Goal: Find specific page/section: Find specific page/section

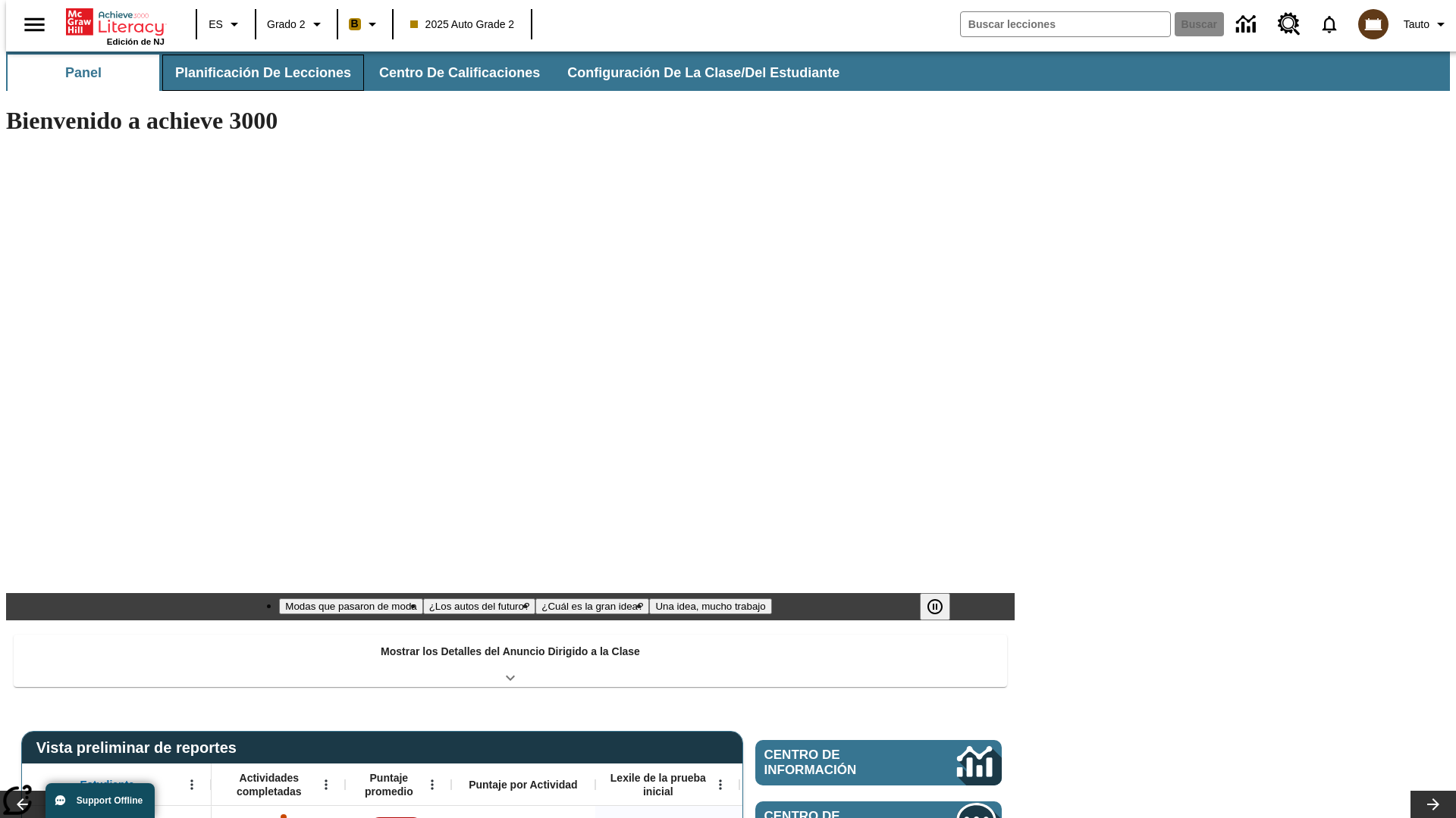
click at [254, 72] on span "Planificación de lecciones" at bounding box center [263, 72] width 176 height 17
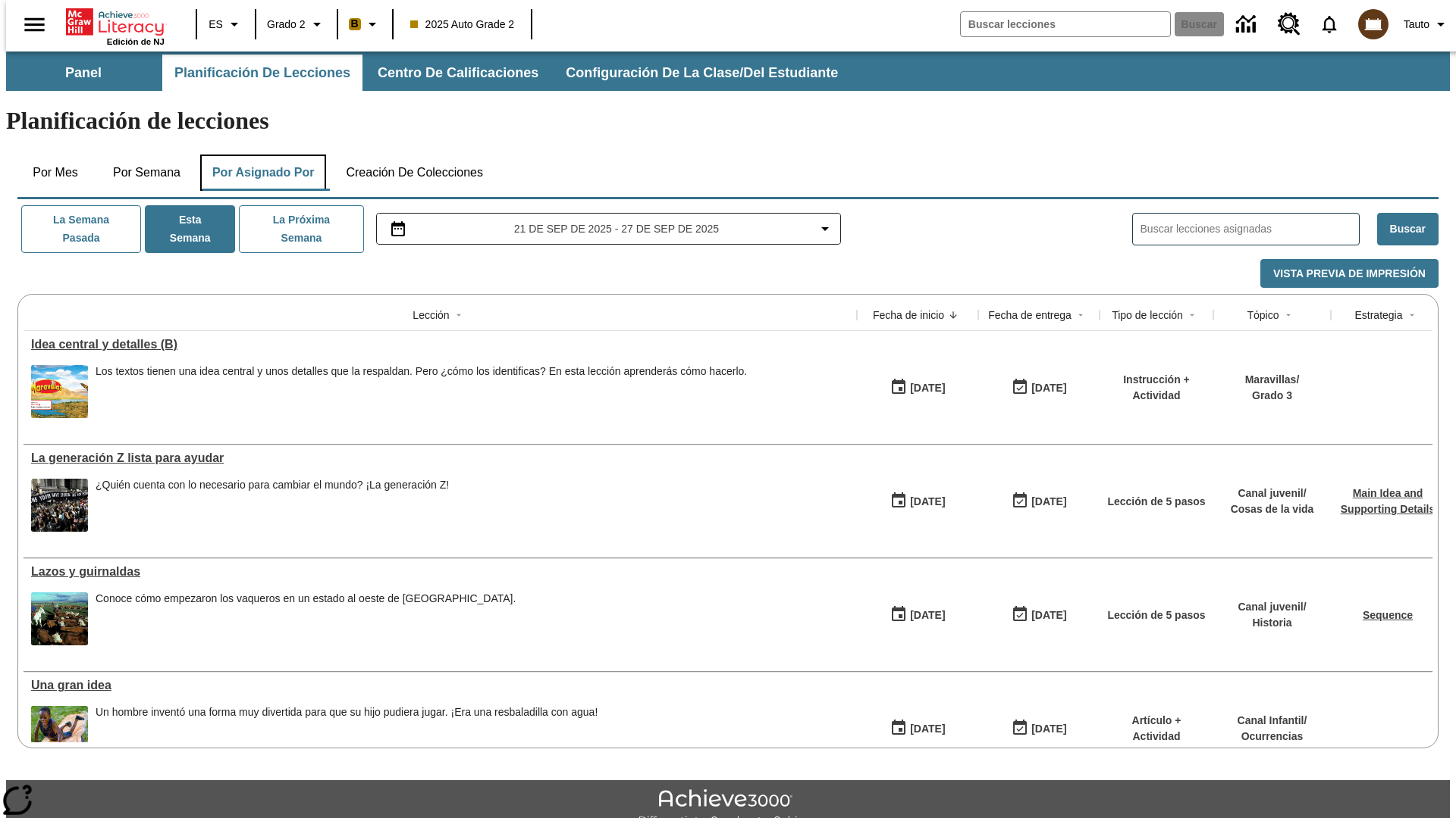
click at [260, 155] on button "Por asignado por" at bounding box center [263, 173] width 126 height 37
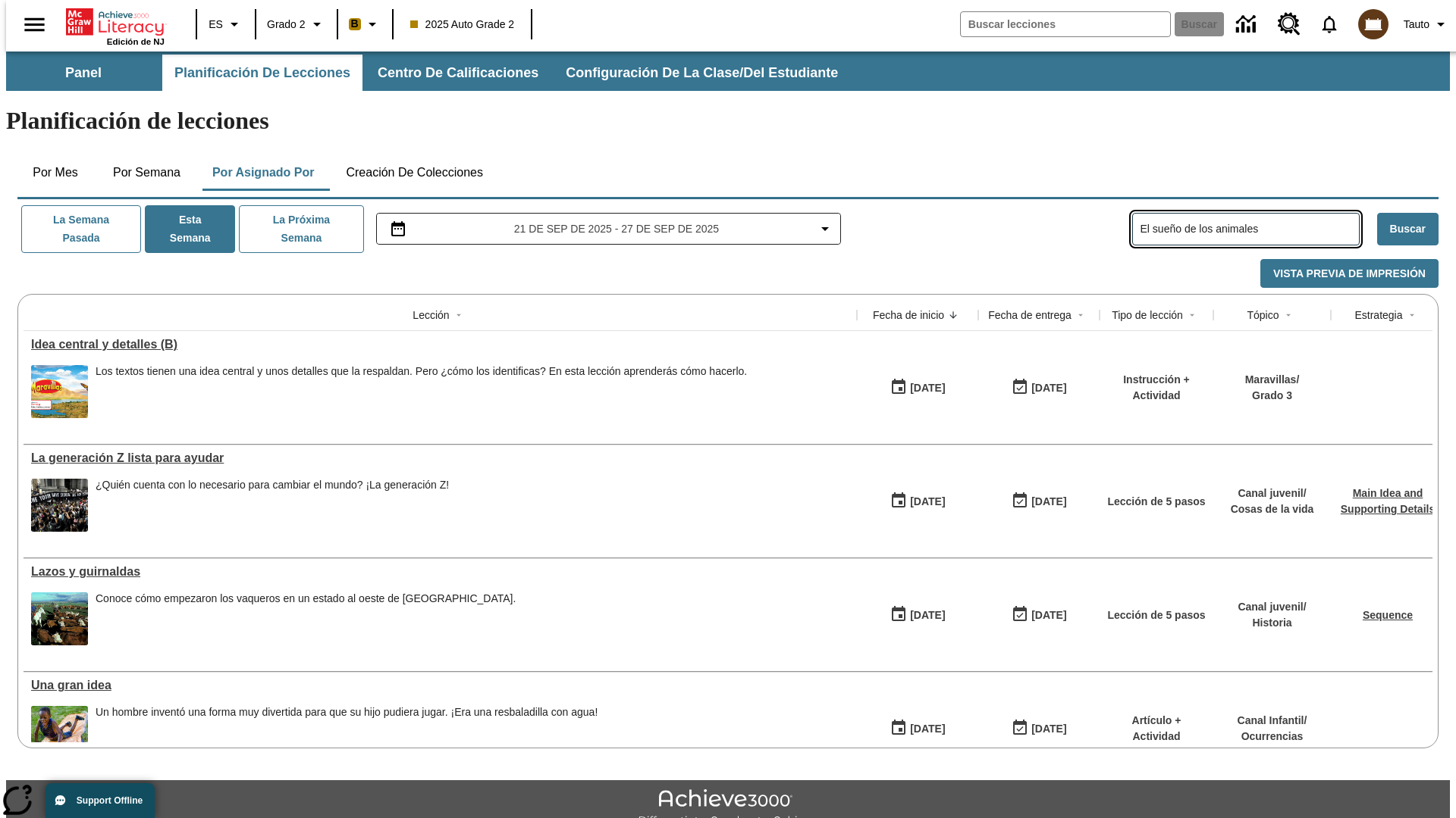
type input "El sueño de los animales"
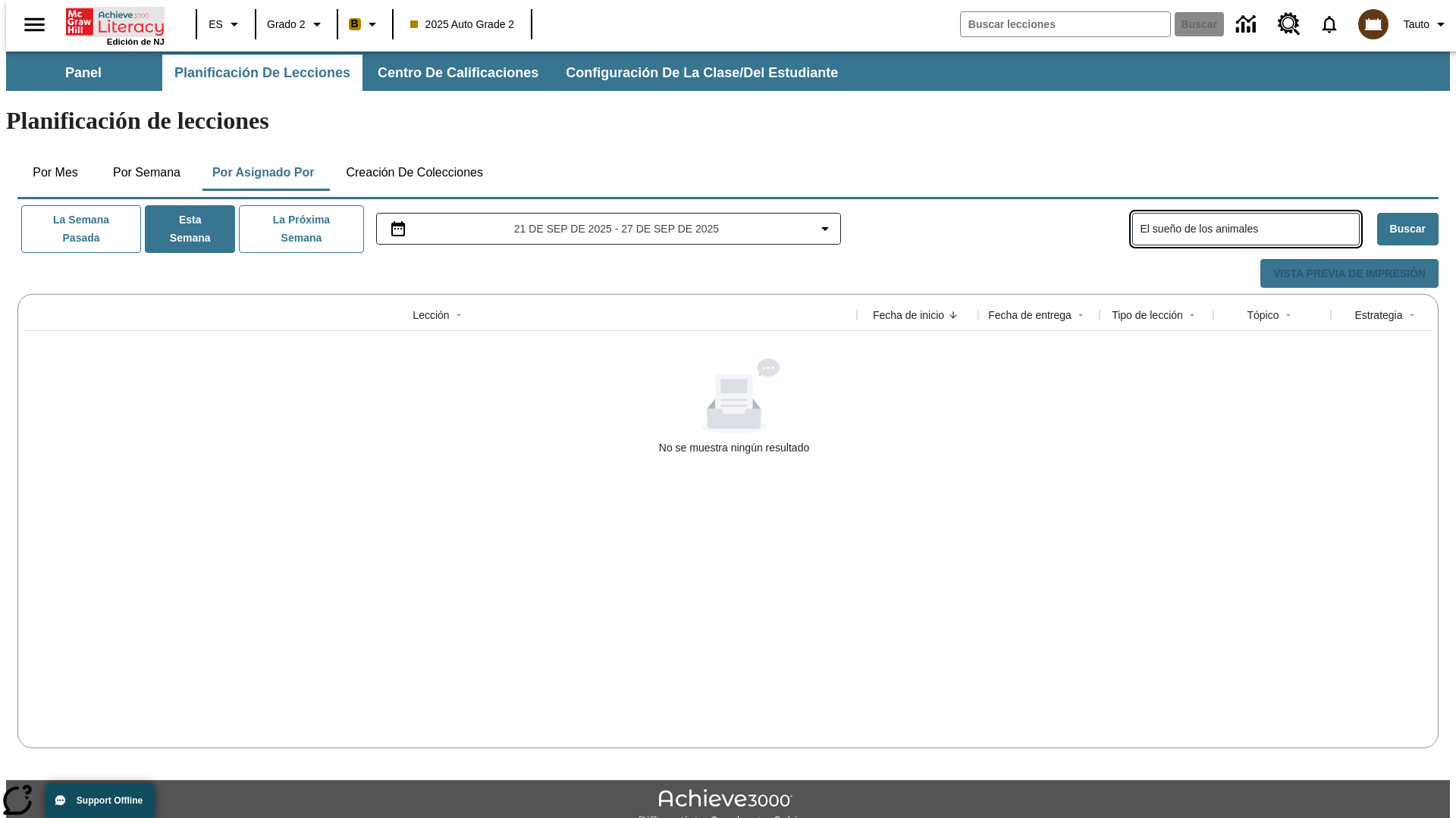
click at [109, 21] on icon "Portada" at bounding box center [116, 22] width 101 height 30
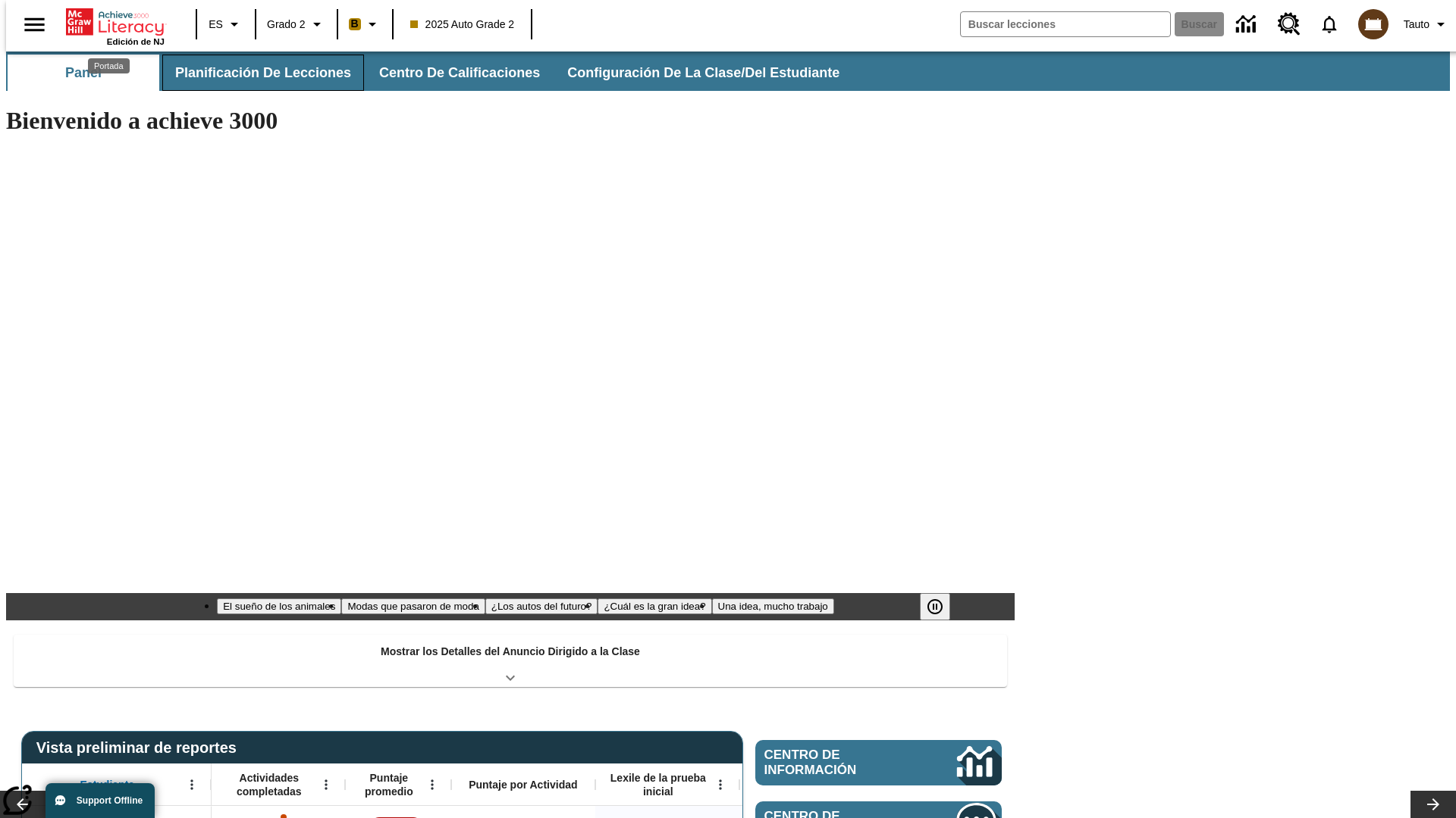
click at [254, 72] on span "Planificación de lecciones" at bounding box center [263, 72] width 176 height 17
